Goal: Task Accomplishment & Management: Use online tool/utility

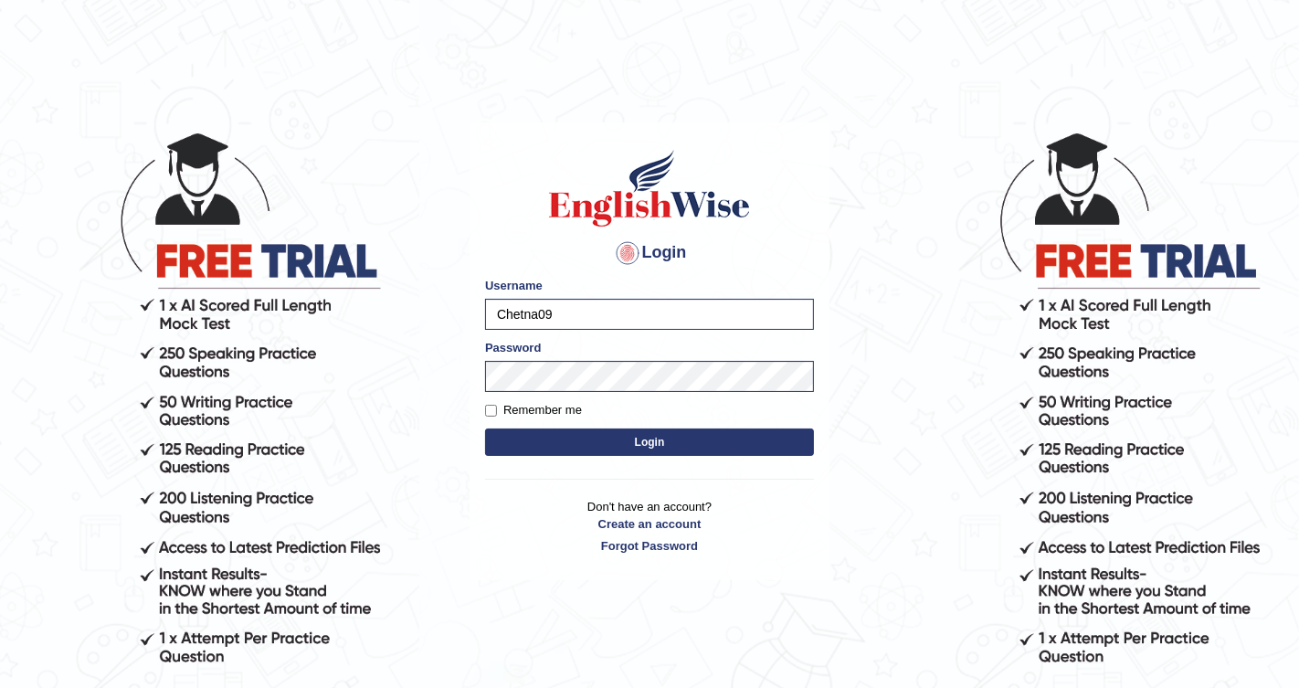
click at [662, 448] on button "Login" at bounding box center [649, 442] width 329 height 27
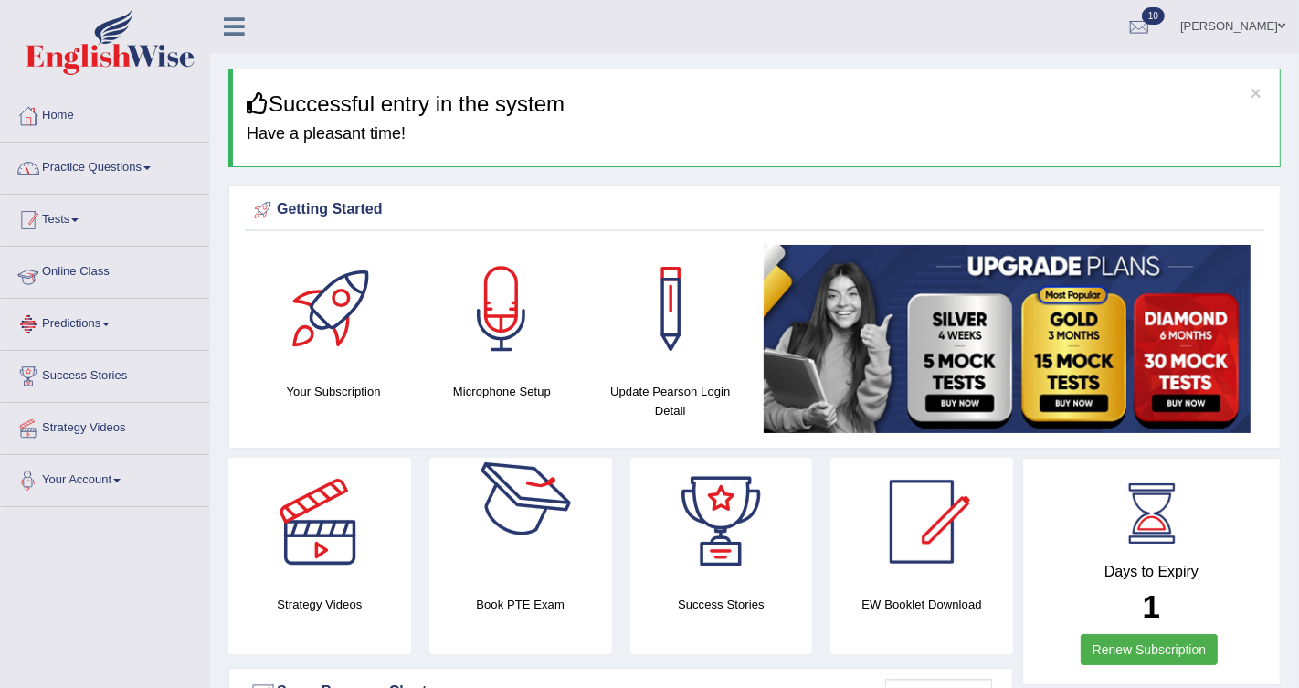
click at [127, 166] on link "Practice Questions" at bounding box center [105, 166] width 208 height 46
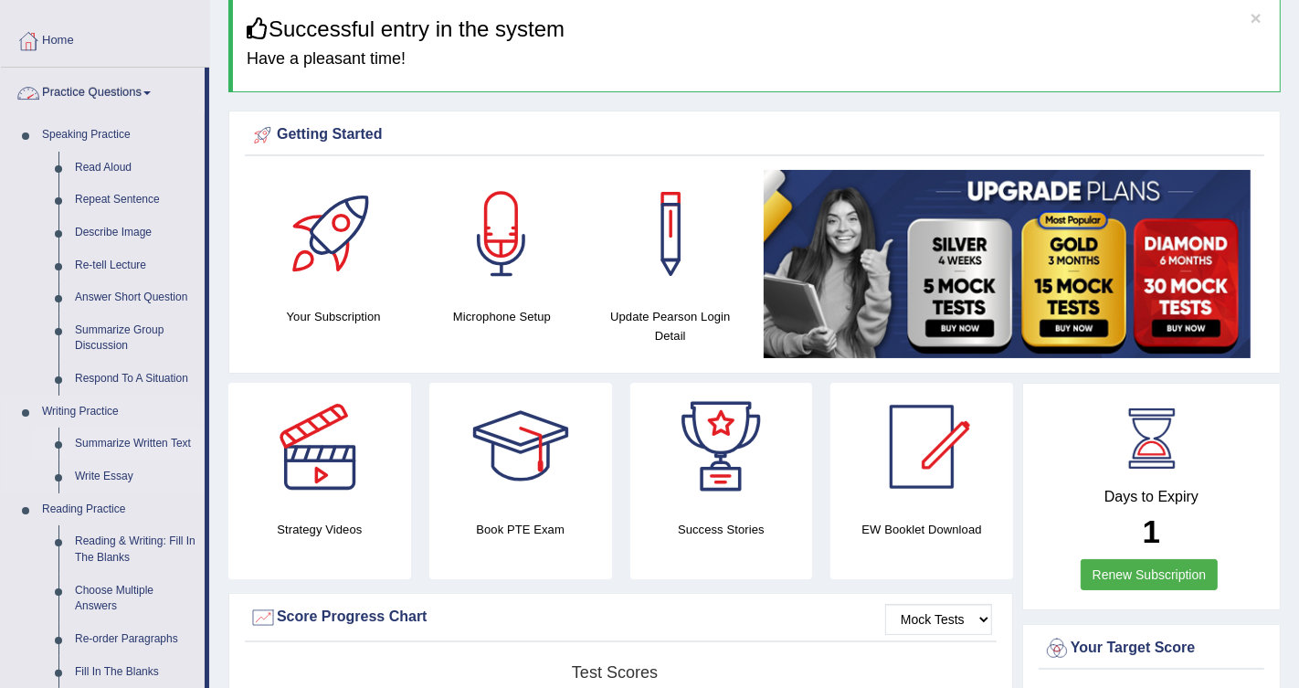
scroll to position [77, 0]
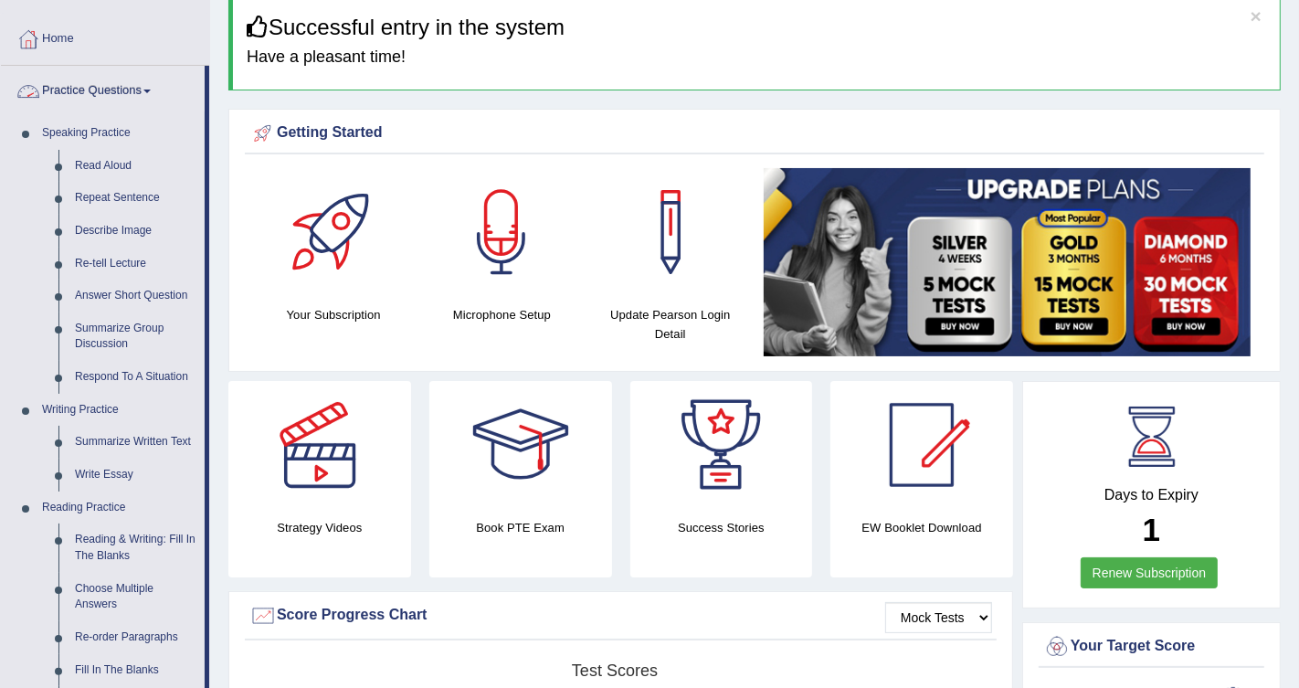
click at [149, 94] on link "Practice Questions" at bounding box center [103, 89] width 204 height 46
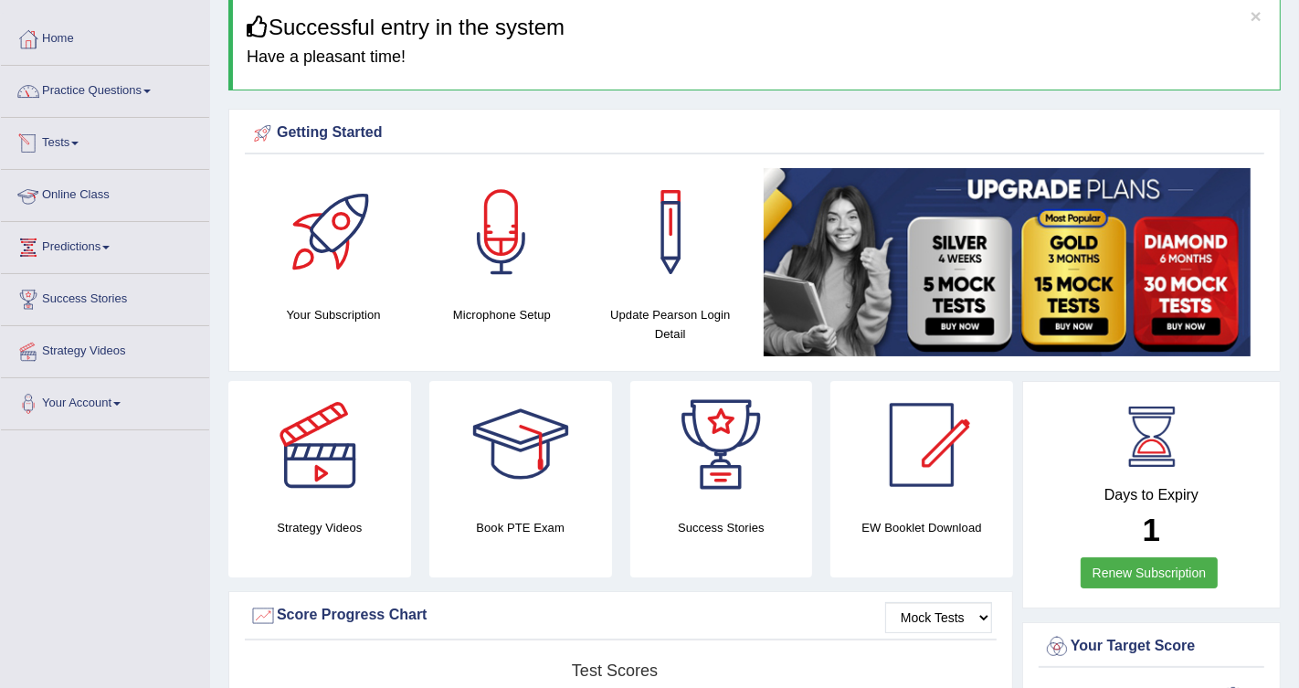
click at [79, 142] on span at bounding box center [74, 144] width 7 height 4
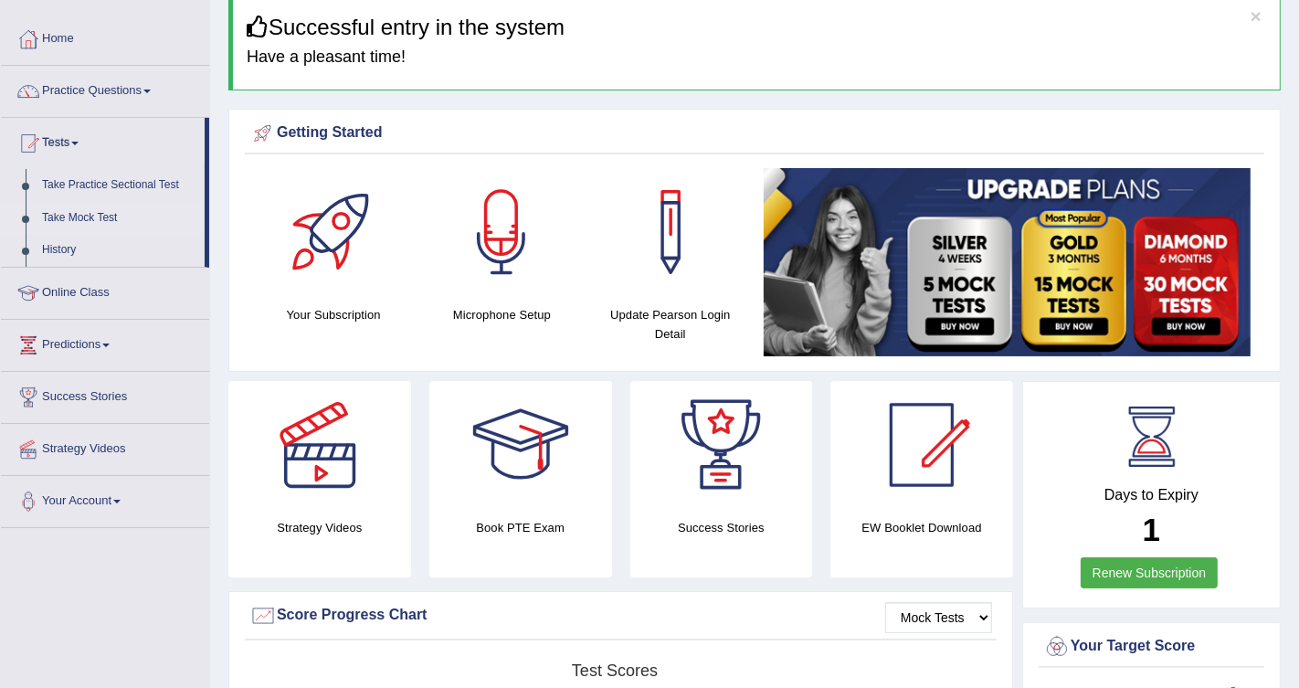
click at [98, 214] on link "Take Mock Test" at bounding box center [119, 218] width 171 height 33
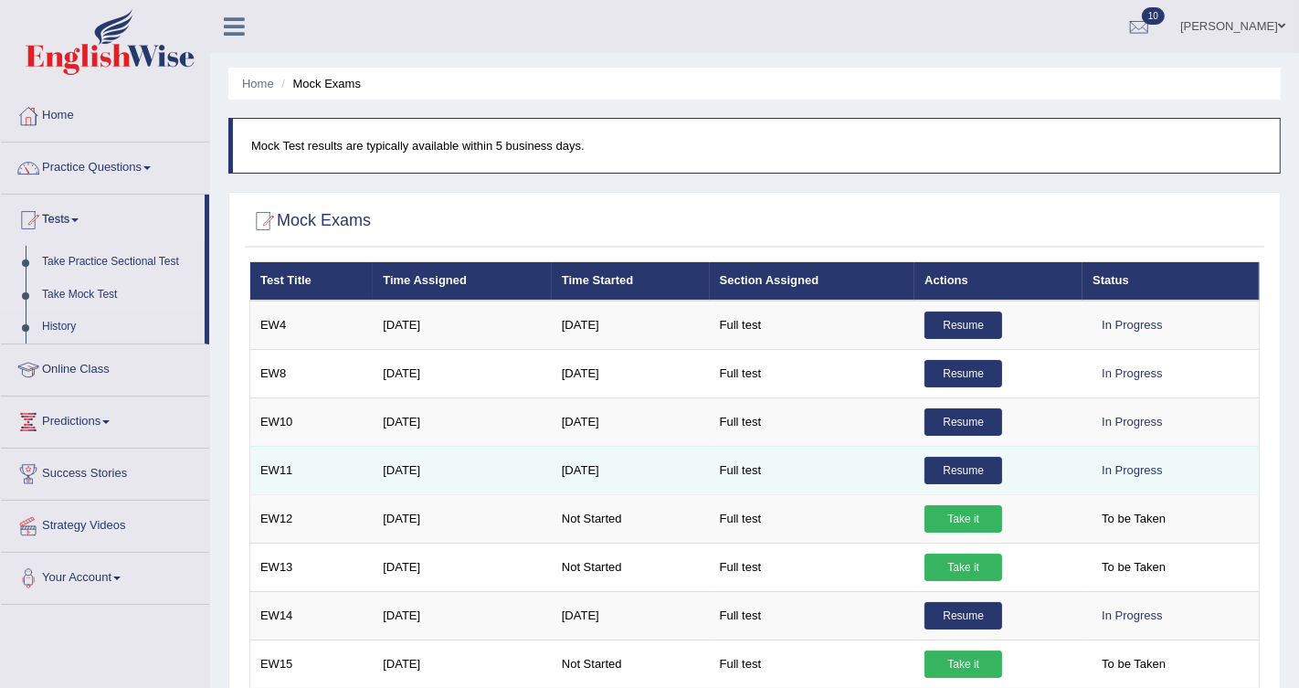
click at [959, 476] on link "Resume" at bounding box center [964, 470] width 78 height 27
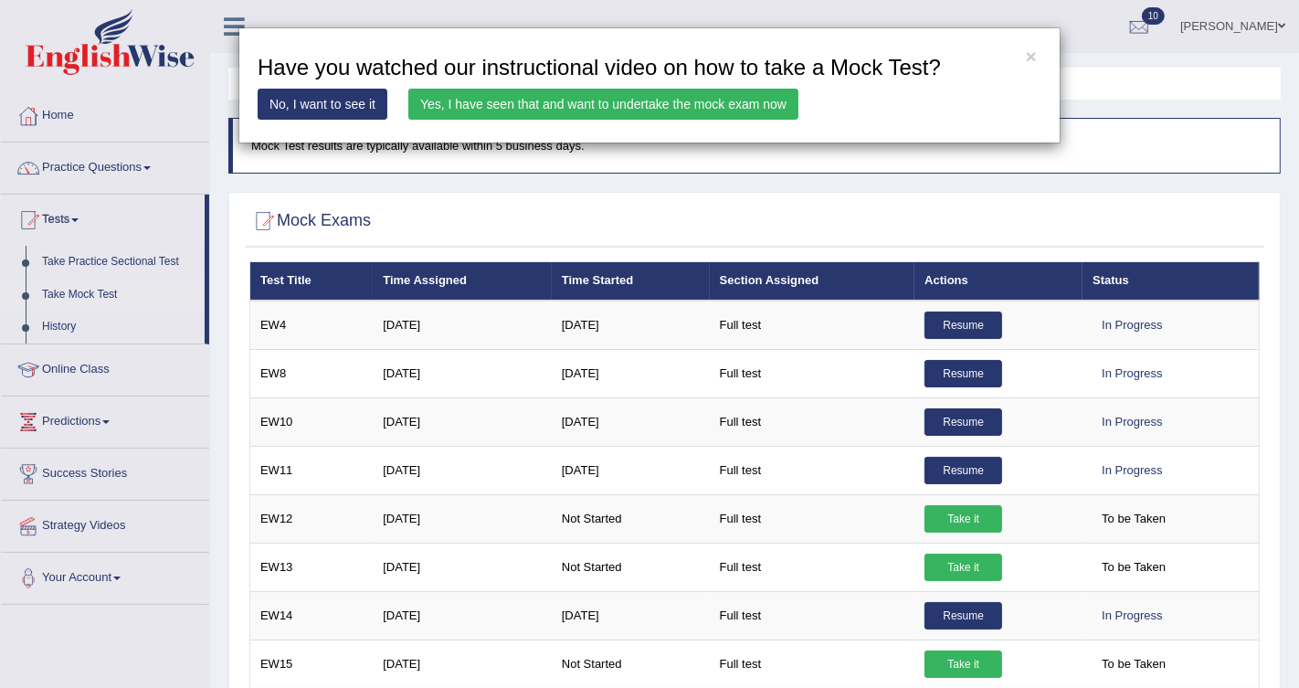
click at [734, 117] on link "Yes, I have seen that and want to undertake the mock exam now" at bounding box center [603, 104] width 390 height 31
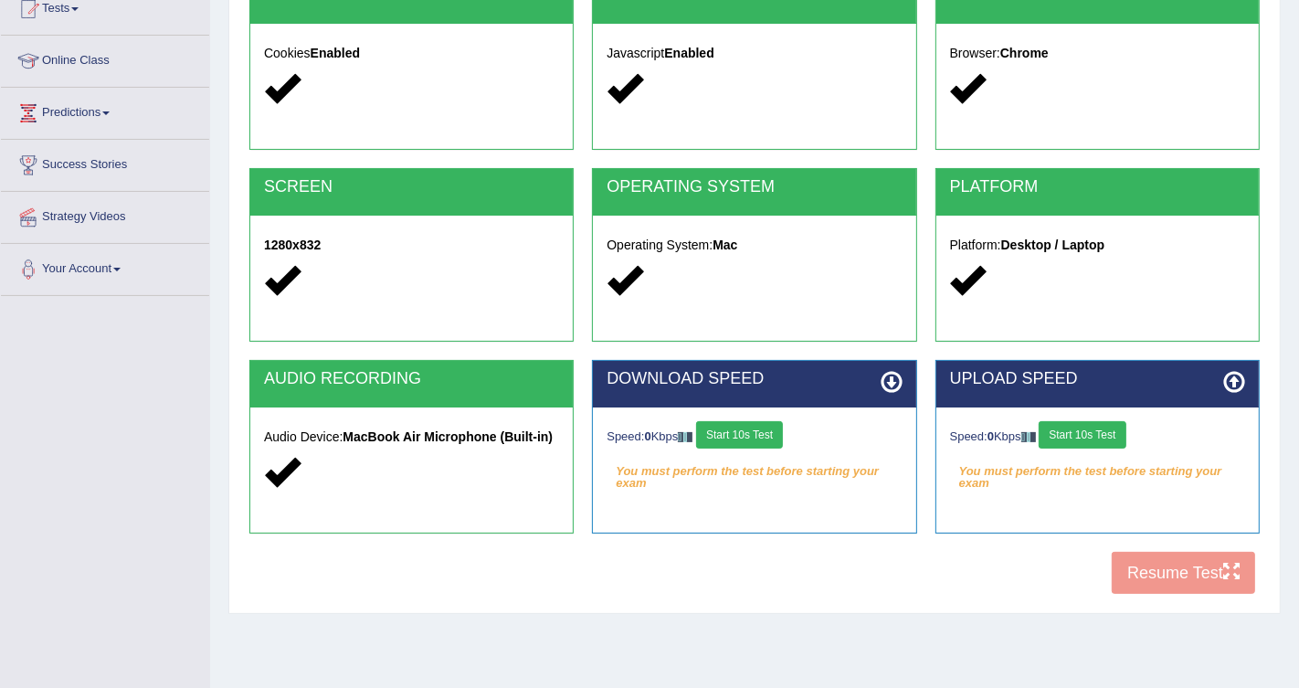
scroll to position [260, 0]
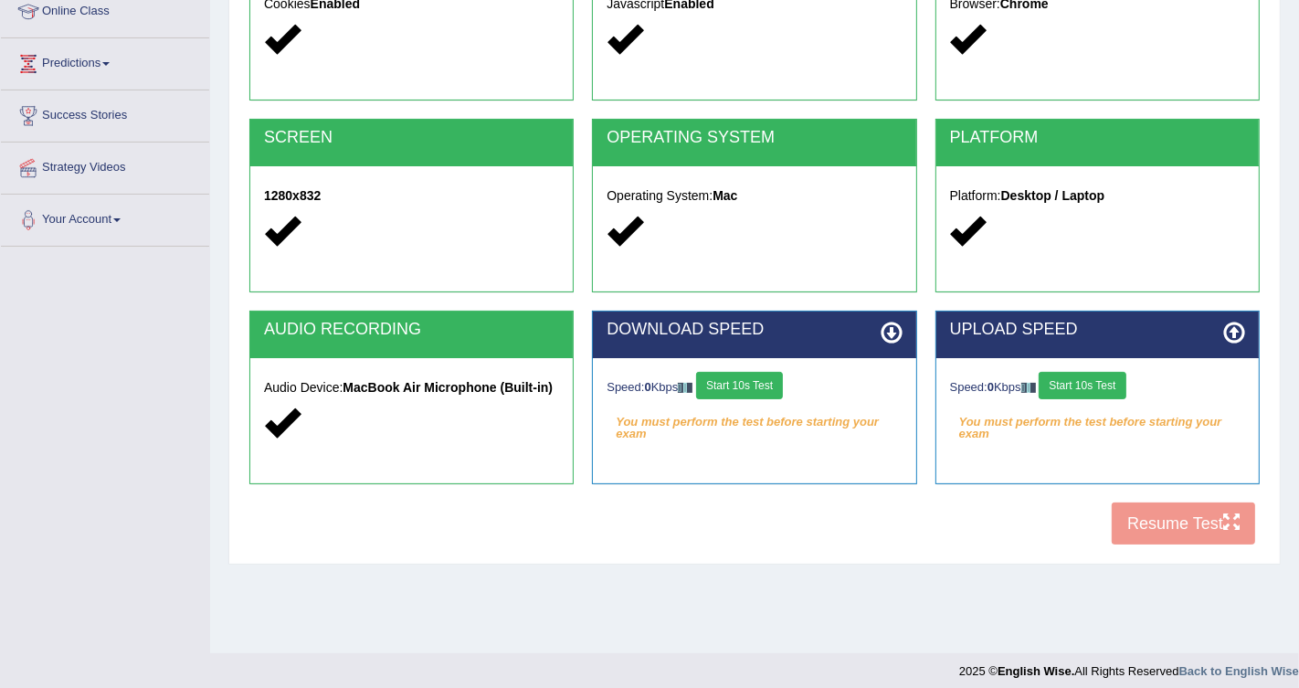
click at [740, 376] on button "Start 10s Test" at bounding box center [739, 385] width 87 height 27
click at [1141, 390] on div "Speed: 0 Kbps Start 10s Test" at bounding box center [1097, 388] width 295 height 32
click at [1119, 383] on button "Start 10s Test" at bounding box center [1082, 385] width 87 height 27
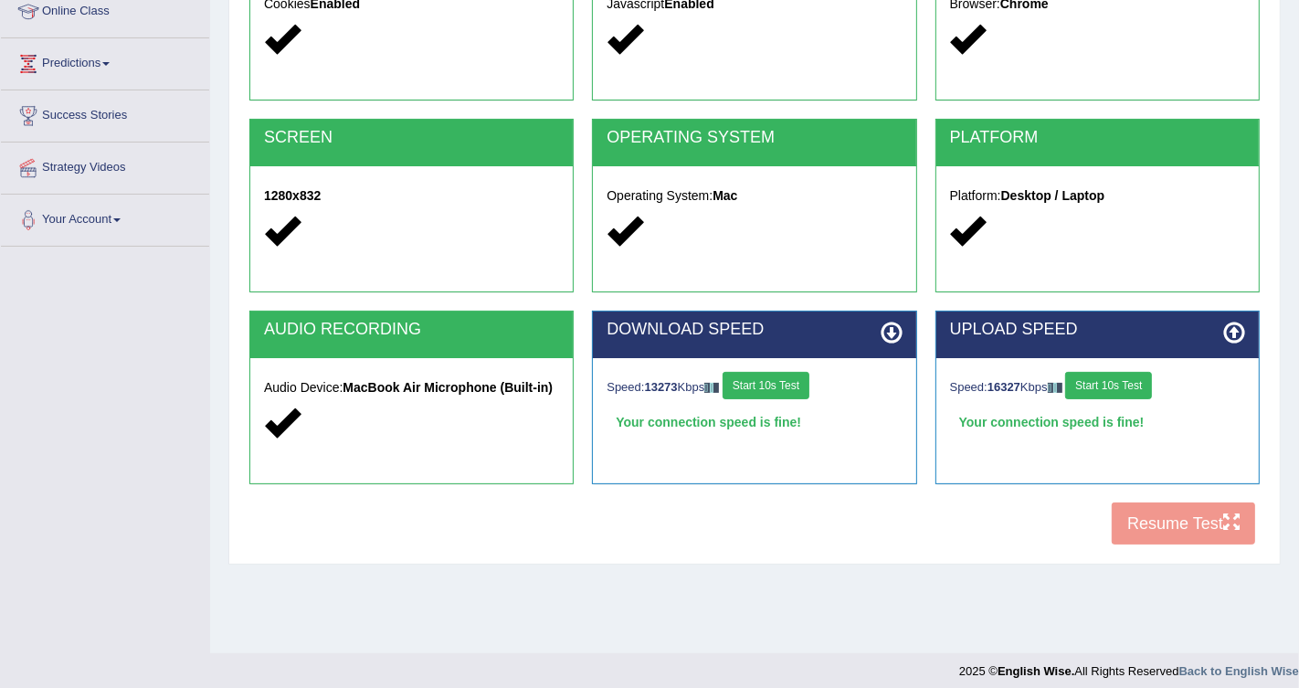
click at [1133, 382] on button "Start 10s Test" at bounding box center [1108, 385] width 87 height 27
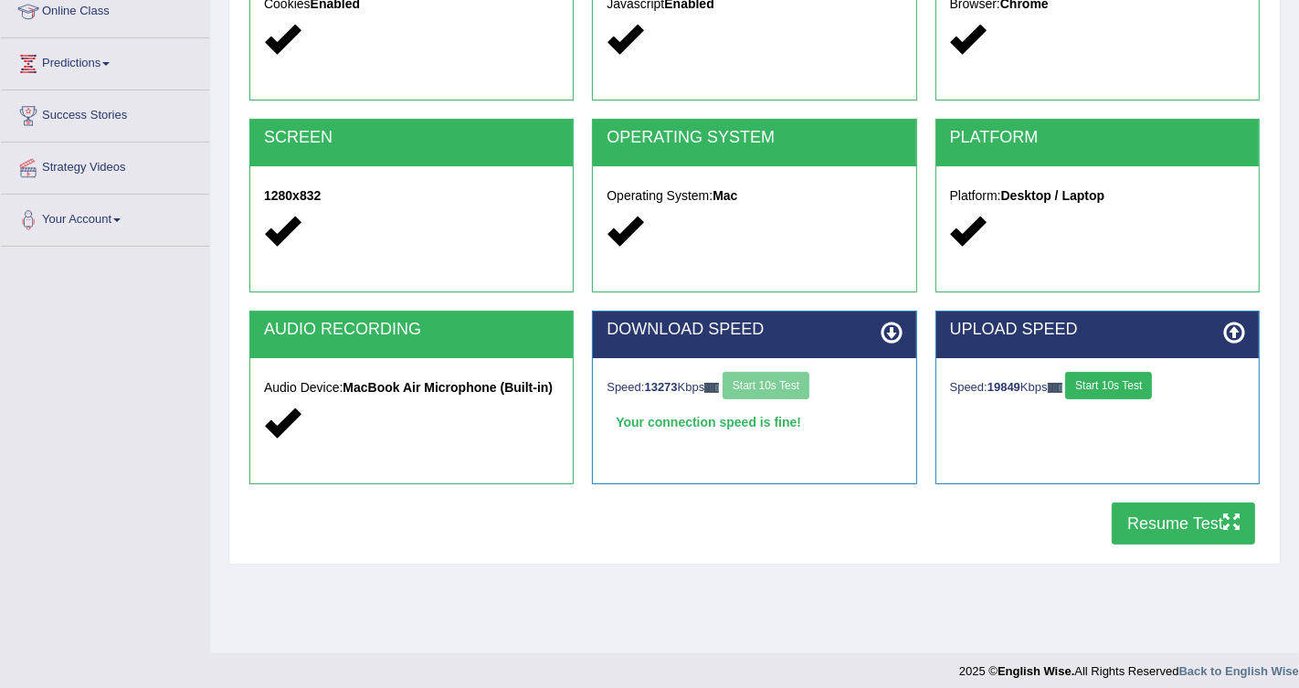
click at [1143, 518] on button "Resume Test" at bounding box center [1183, 524] width 143 height 42
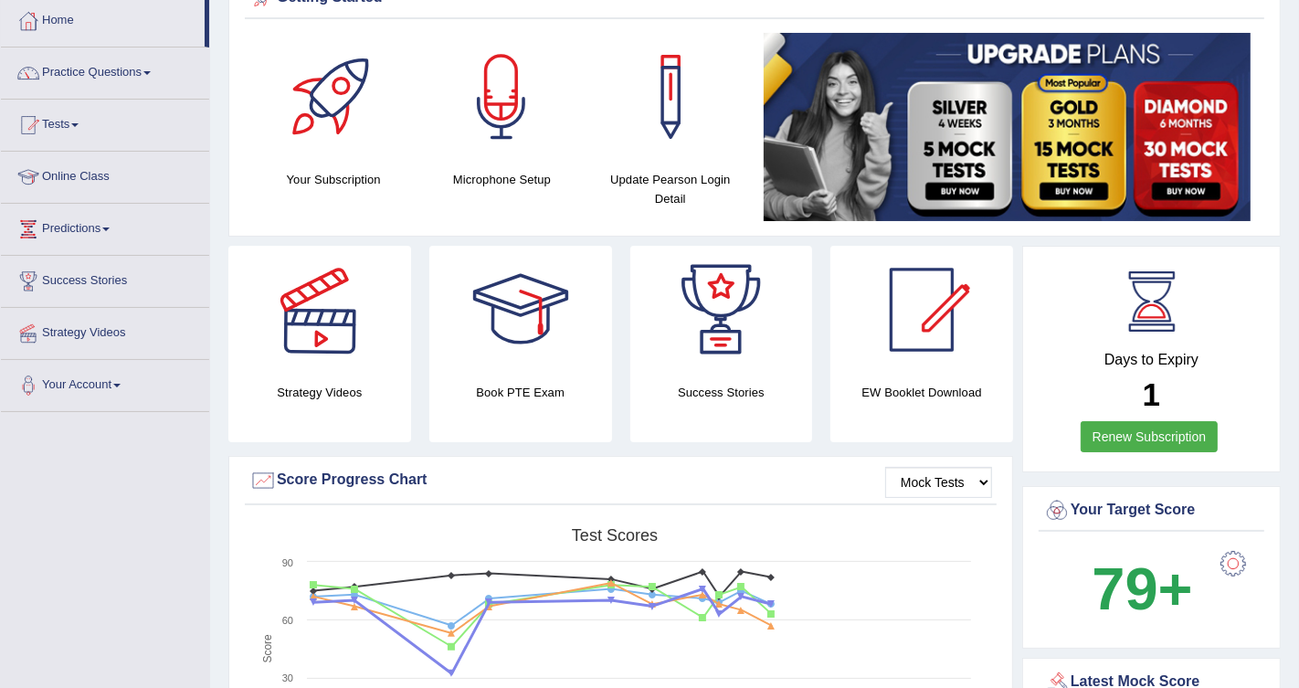
scroll to position [46, 0]
